Goal: Find specific page/section: Find specific page/section

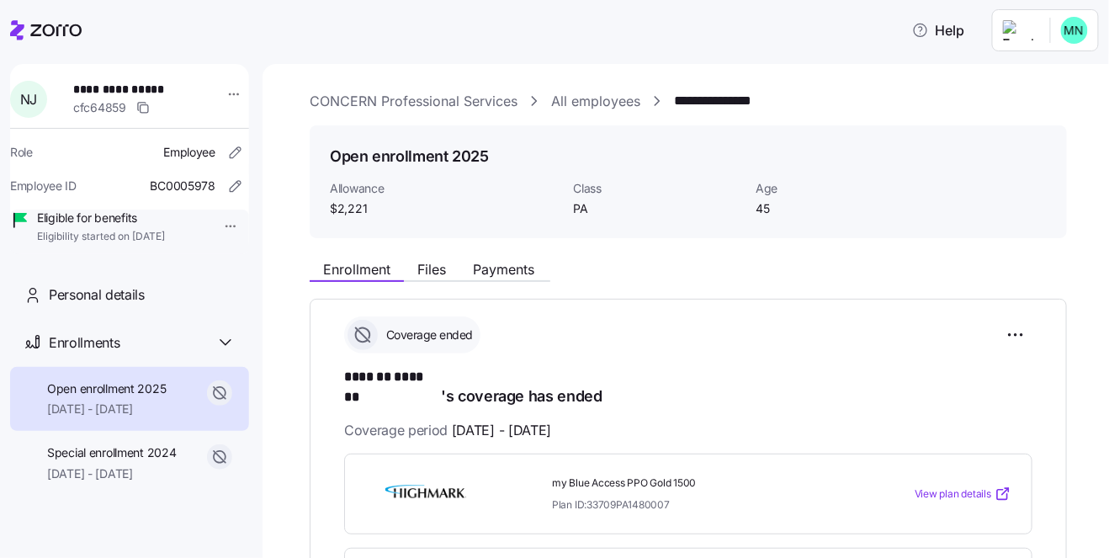
scroll to position [173, 0]
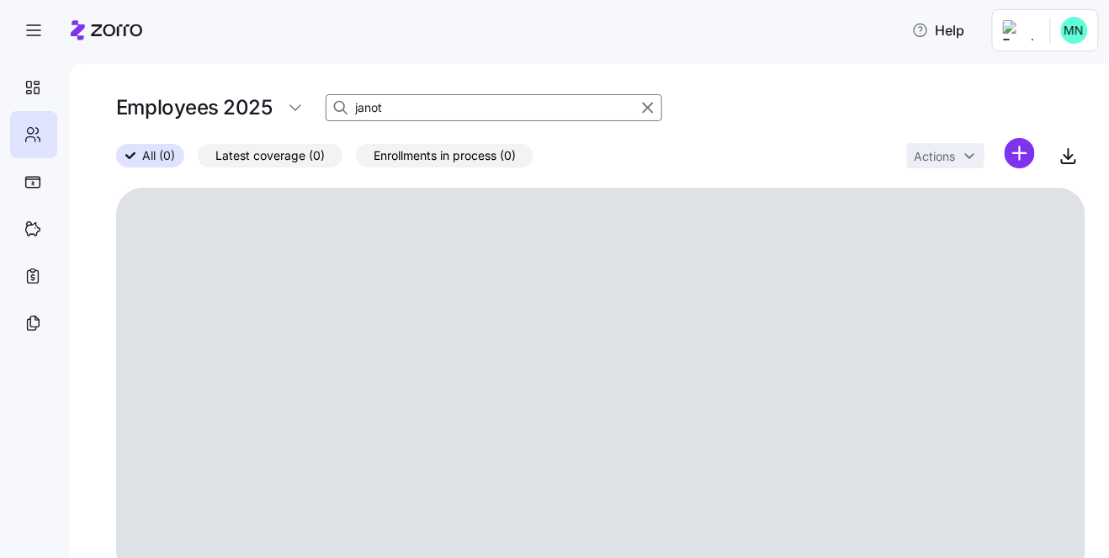
click at [418, 105] on input "janot" at bounding box center [494, 107] width 337 height 27
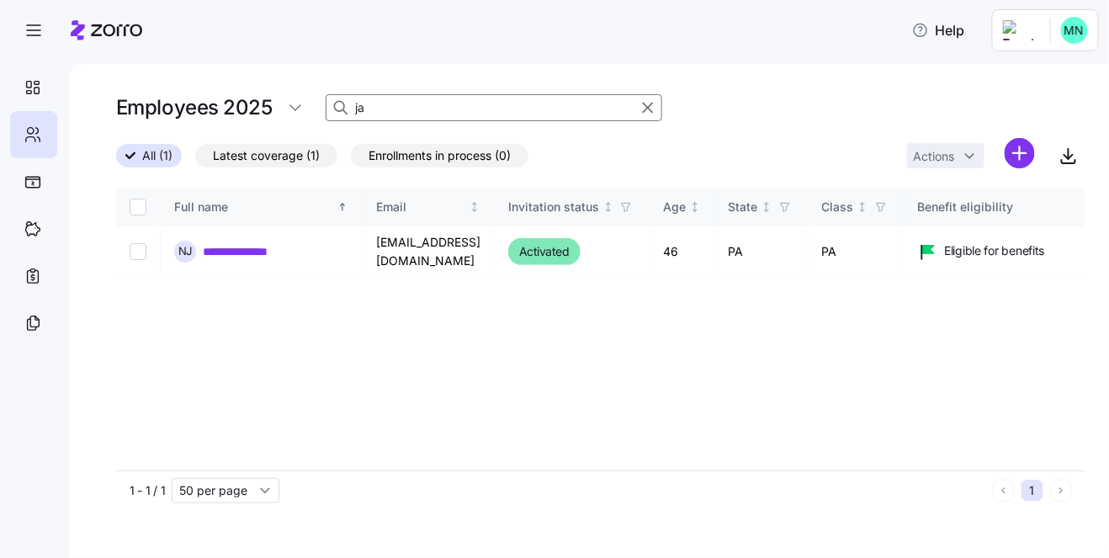
type input "j"
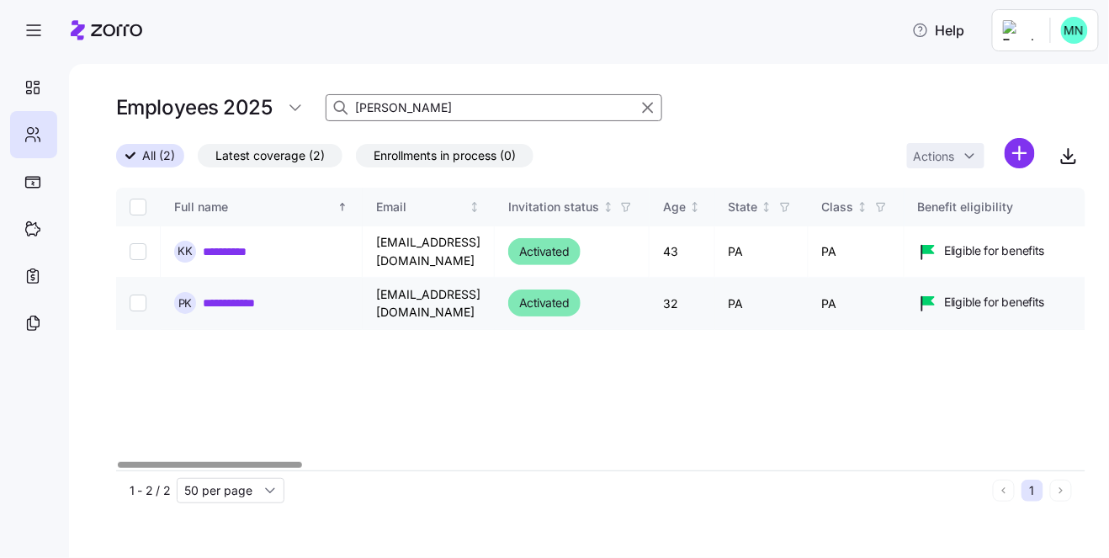
type input "[PERSON_NAME]"
click at [233, 300] on link "**********" at bounding box center [239, 302] width 72 height 17
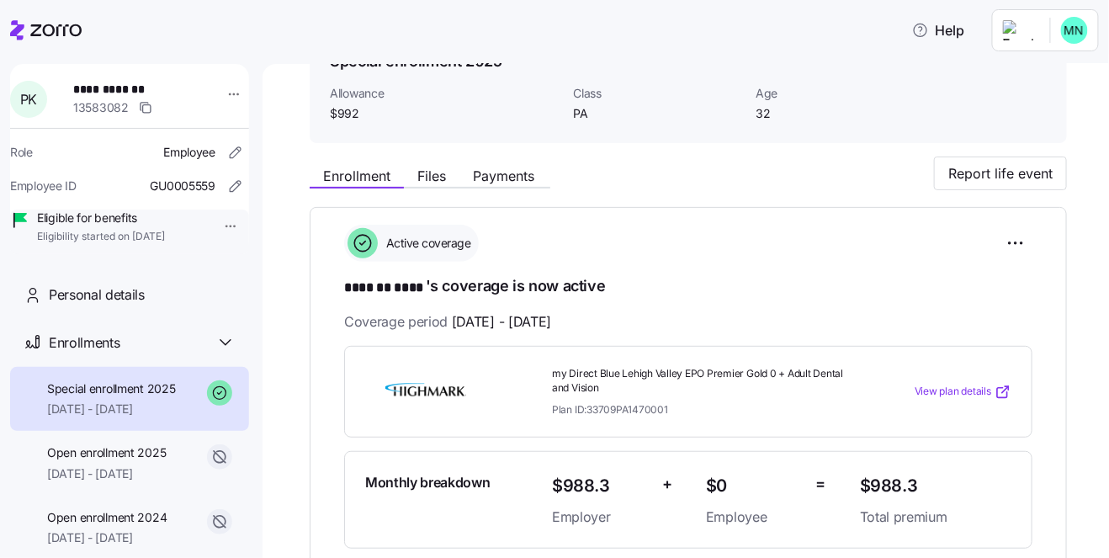
scroll to position [115, 0]
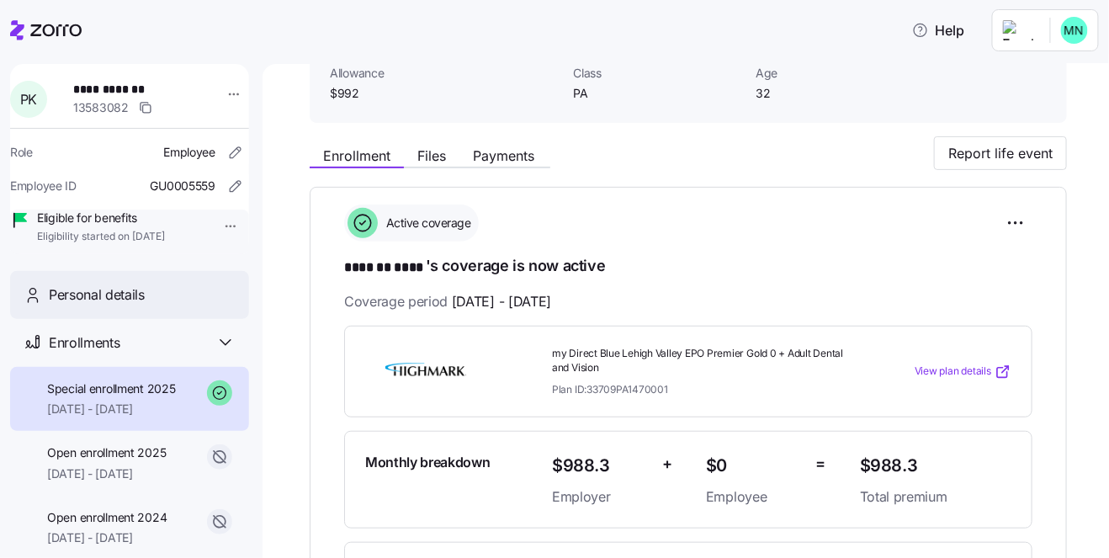
click at [130, 319] on div "Personal details" at bounding box center [129, 295] width 239 height 48
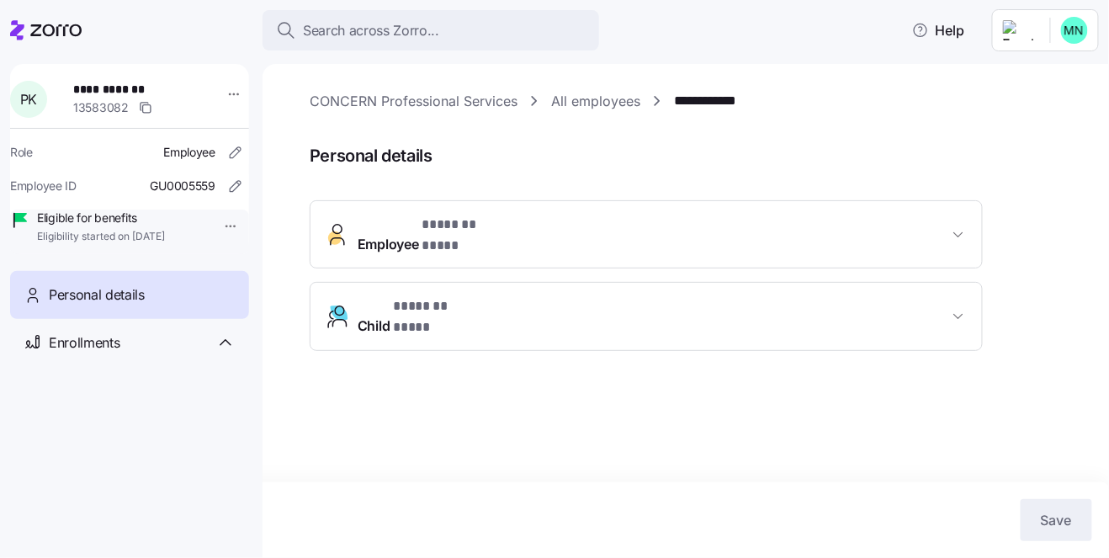
click at [566, 227] on span "Employee * ******* **** *" at bounding box center [653, 235] width 591 height 40
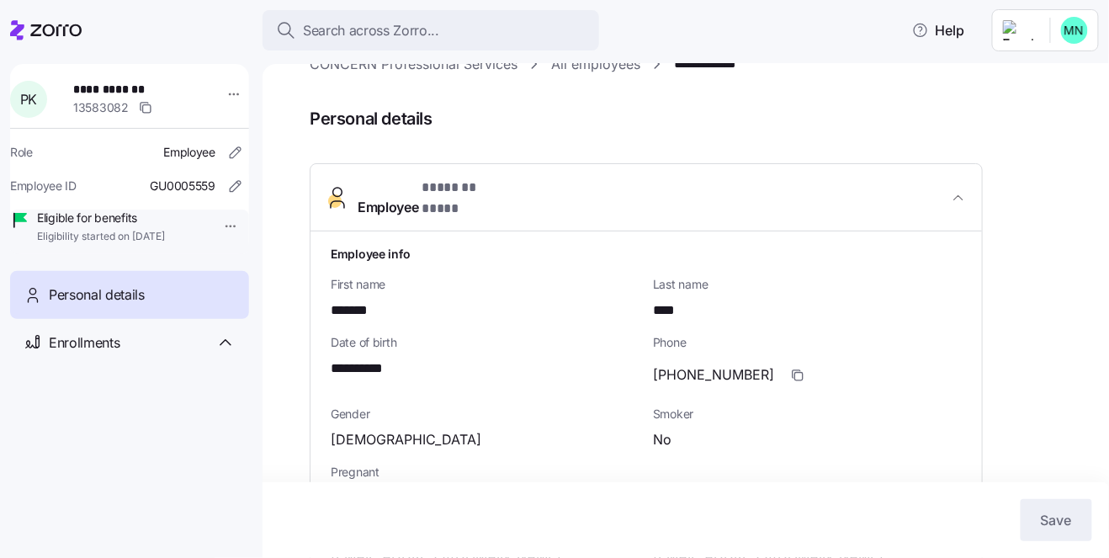
scroll to position [57, 0]
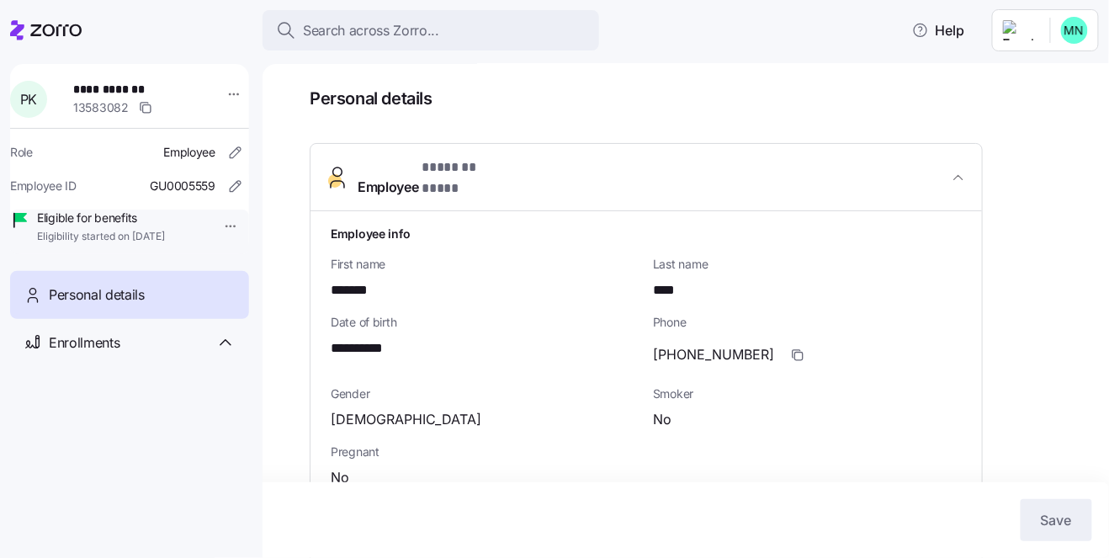
click at [114, 305] on span "Personal details" at bounding box center [97, 294] width 96 height 21
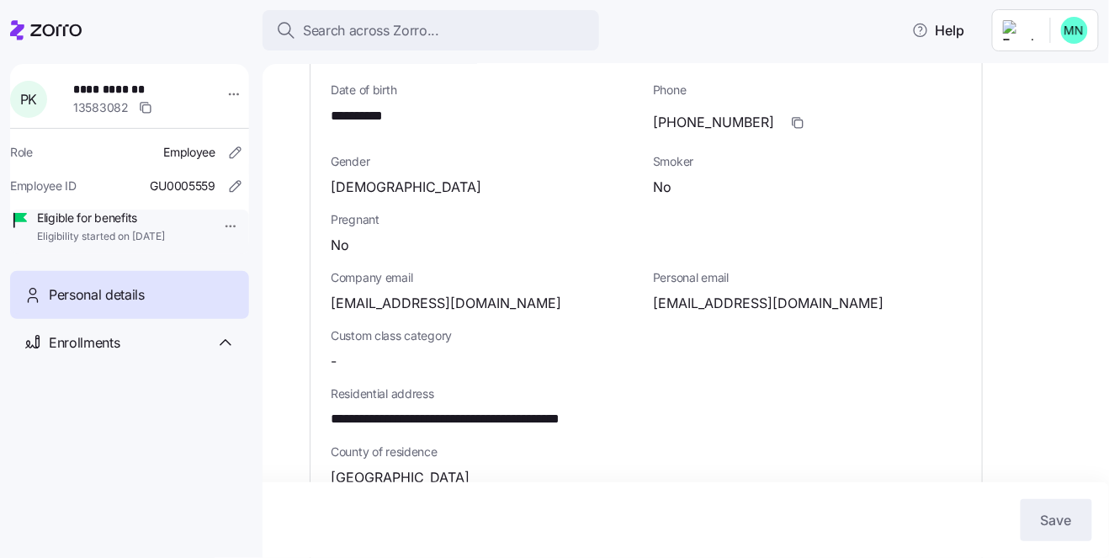
scroll to position [289, 0]
